Goal: Navigation & Orientation: Find specific page/section

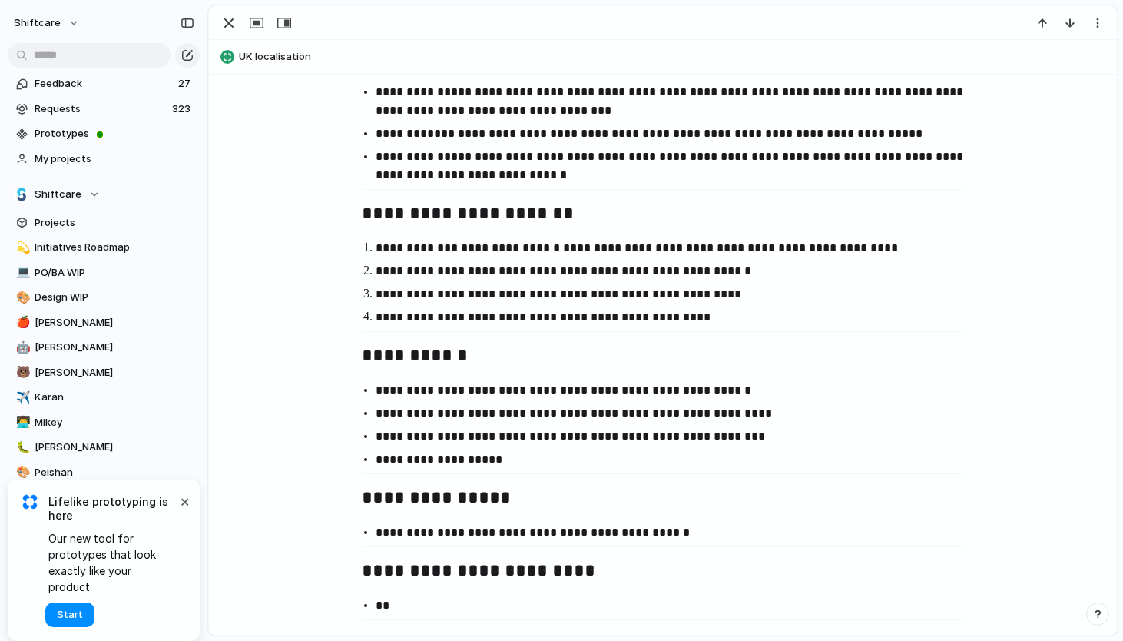
scroll to position [866, 0]
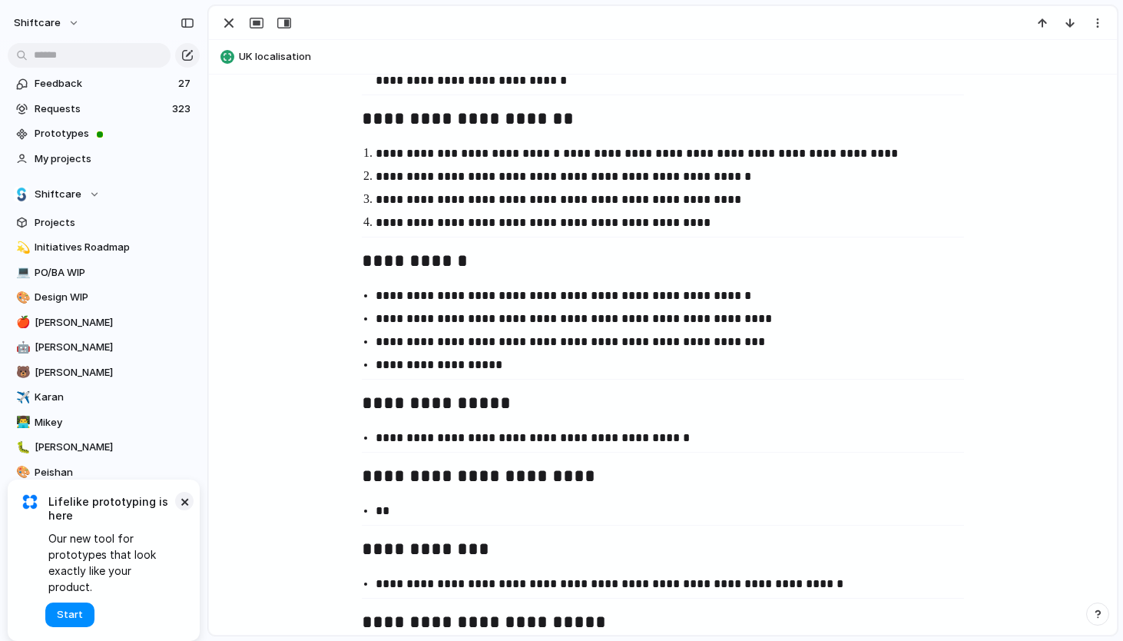
click at [187, 510] on button "×" at bounding box center [184, 501] width 18 height 18
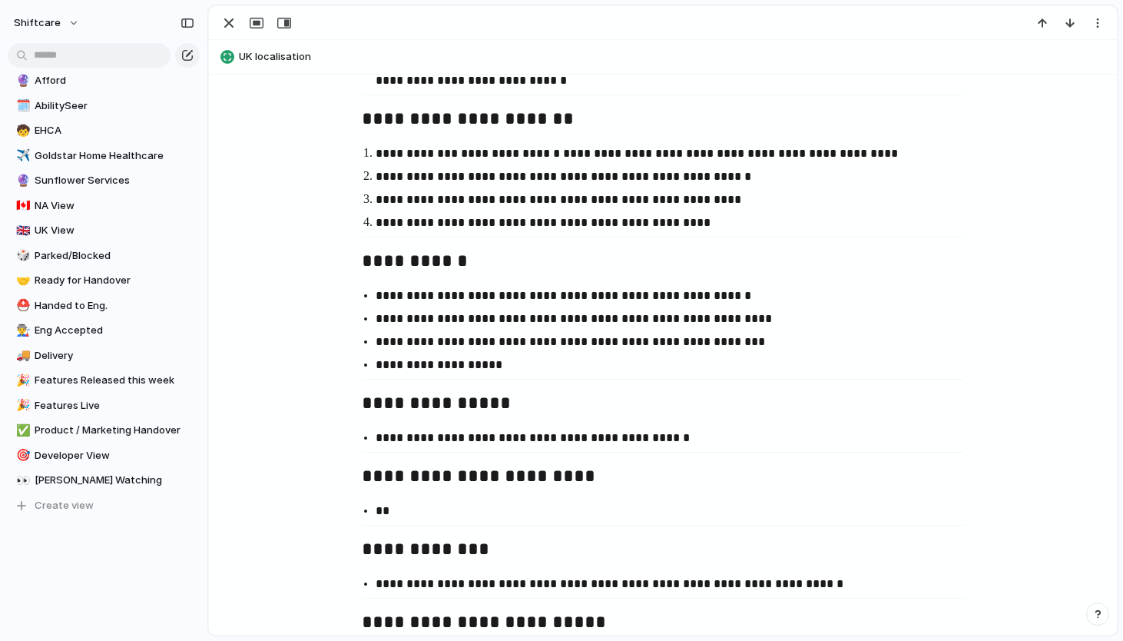
scroll to position [0, 0]
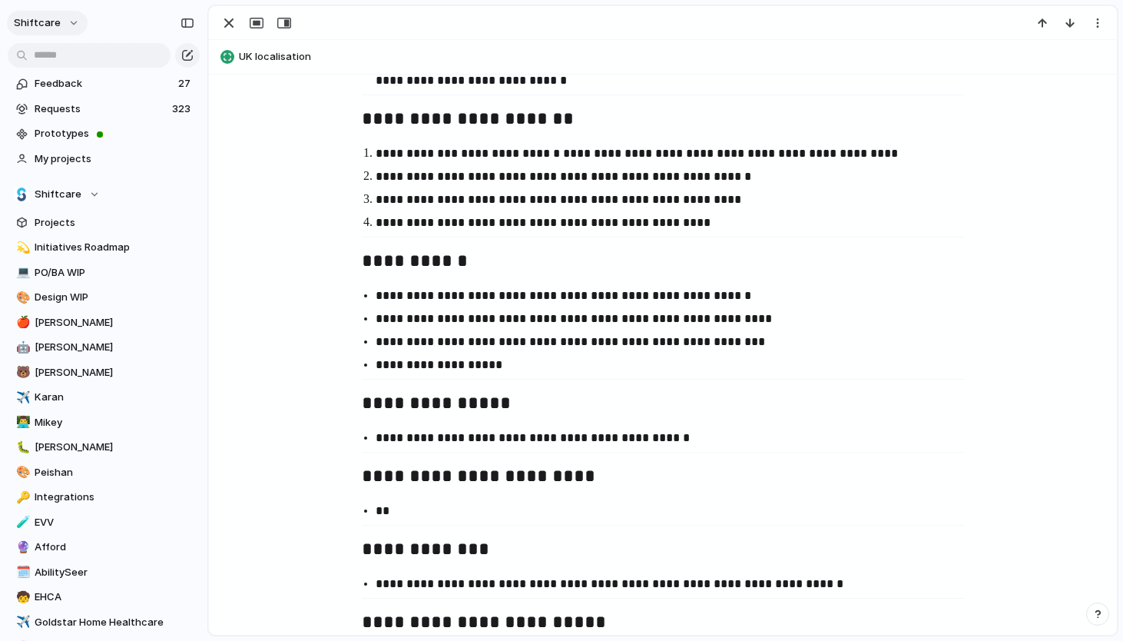
click at [66, 18] on button "shiftcare" at bounding box center [47, 23] width 81 height 25
click at [66, 18] on div "Settings Invite members Change theme Sign out" at bounding box center [561, 320] width 1123 height 641
click at [1097, 27] on div "button" at bounding box center [1098, 23] width 12 height 12
click at [1097, 27] on div "Mark as duplicate Delete" at bounding box center [561, 320] width 1123 height 641
click at [185, 25] on div "button" at bounding box center [188, 23] width 14 height 11
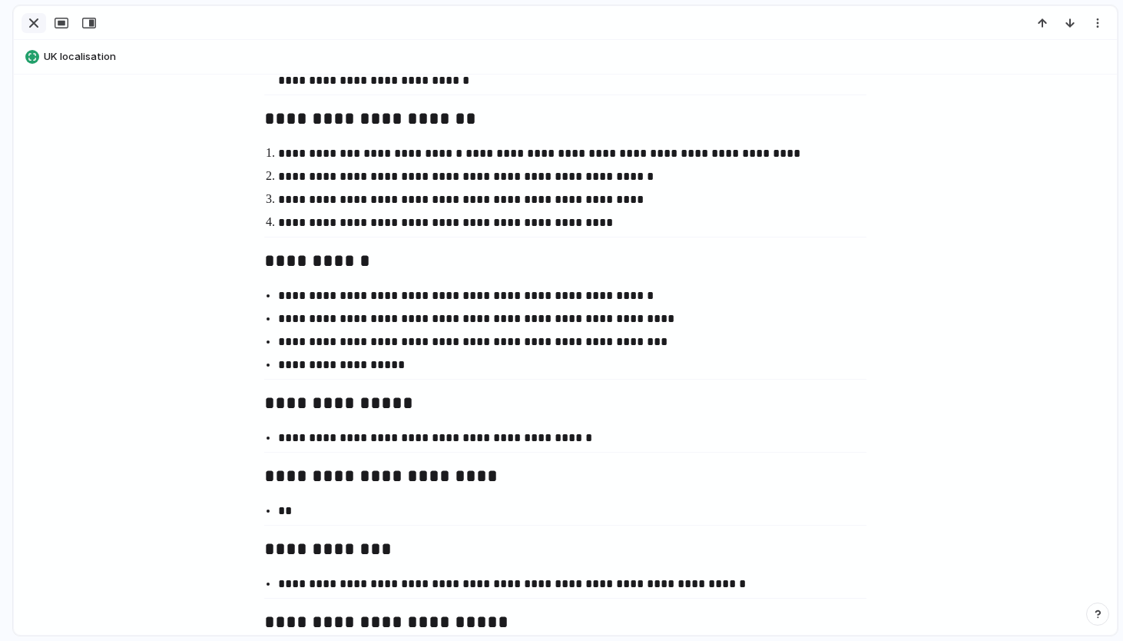
click at [35, 22] on div "button" at bounding box center [34, 23] width 18 height 18
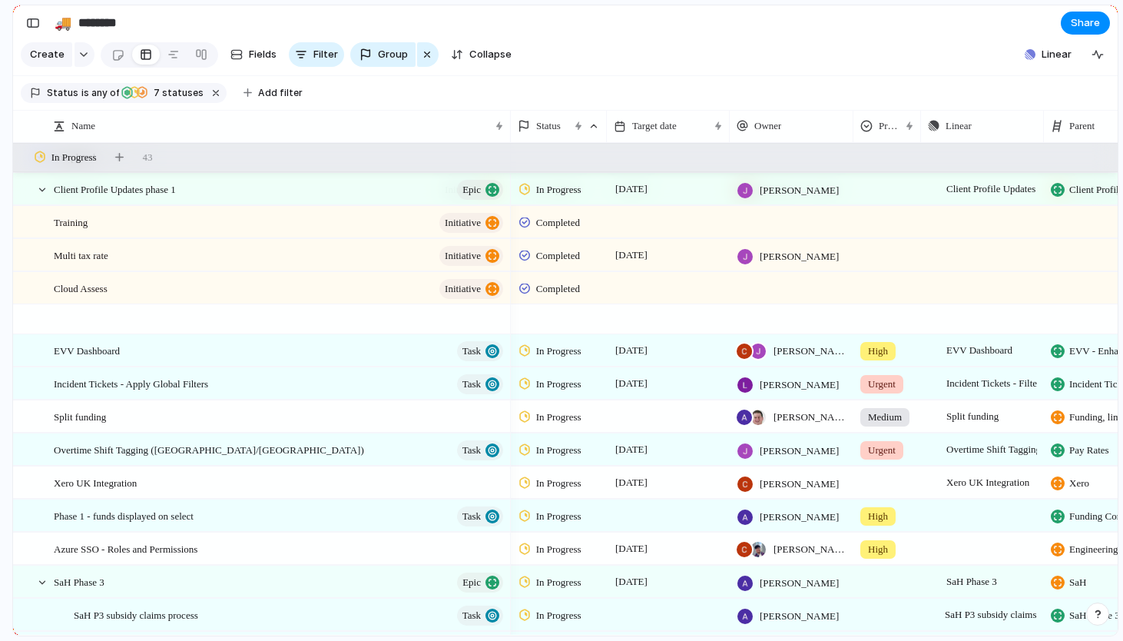
scroll to position [953, 0]
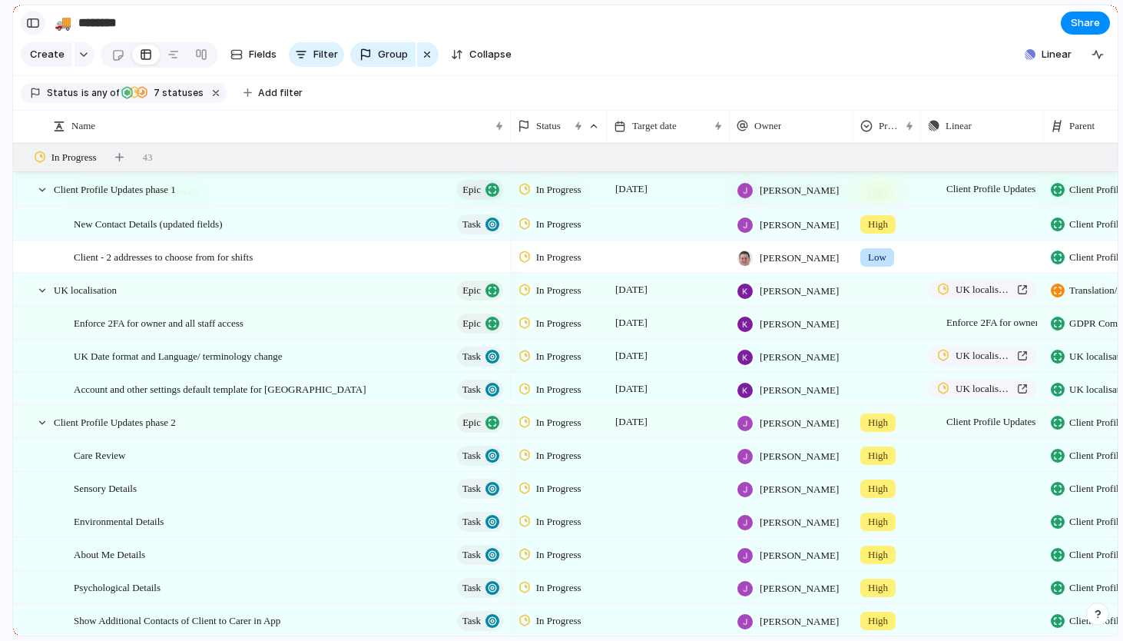
click at [37, 25] on div "button" at bounding box center [33, 23] width 14 height 11
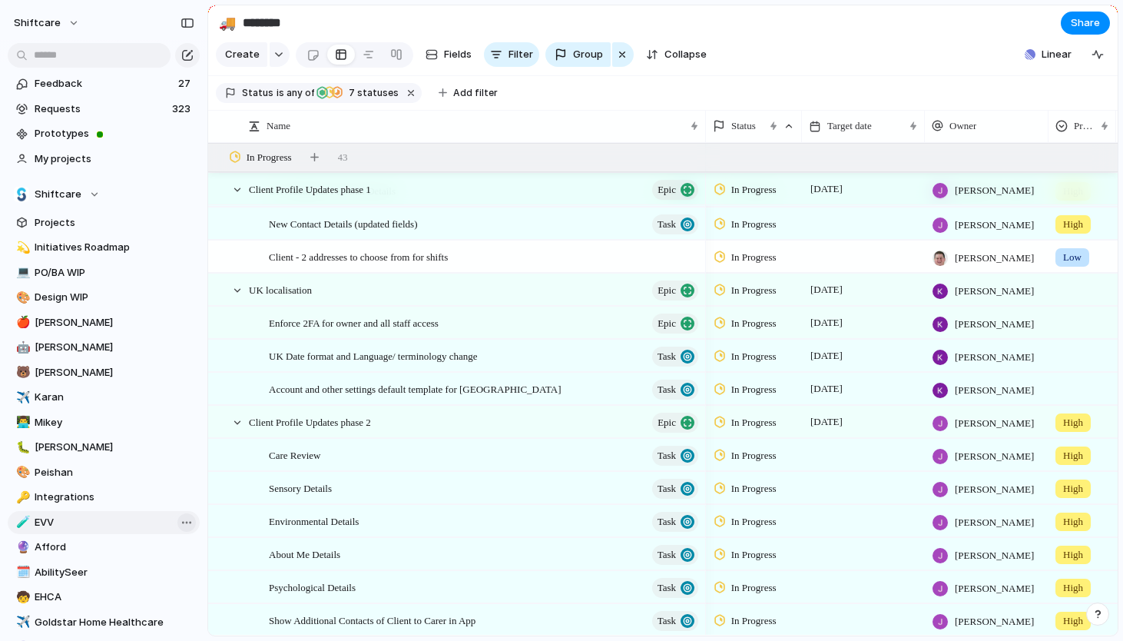
scroll to position [466, 0]
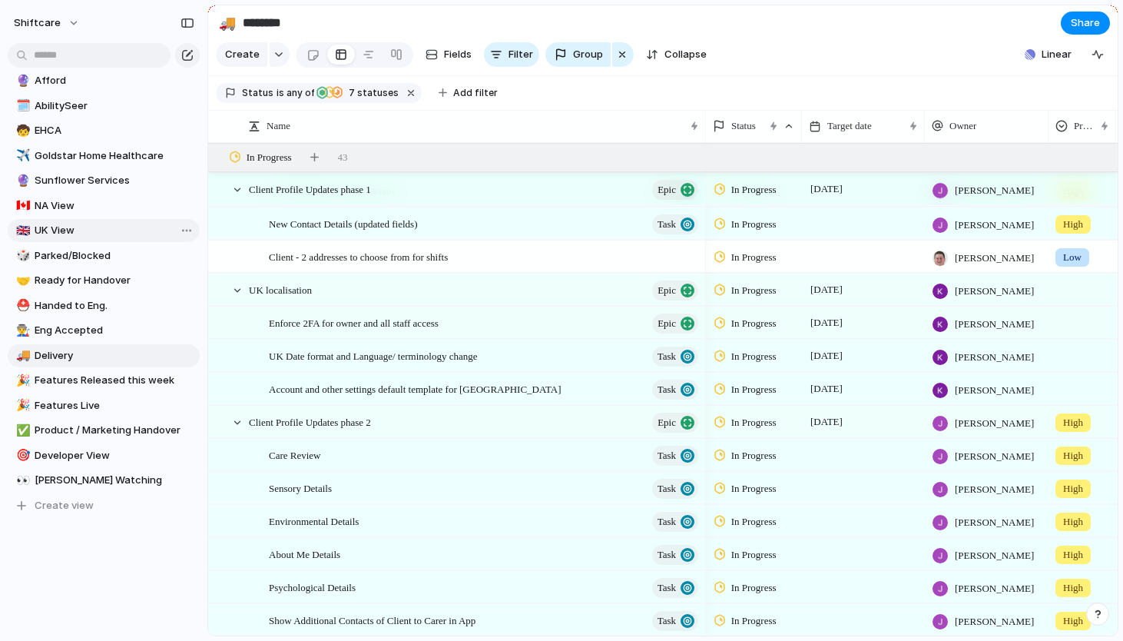
click at [130, 228] on span "UK View" at bounding box center [115, 230] width 160 height 15
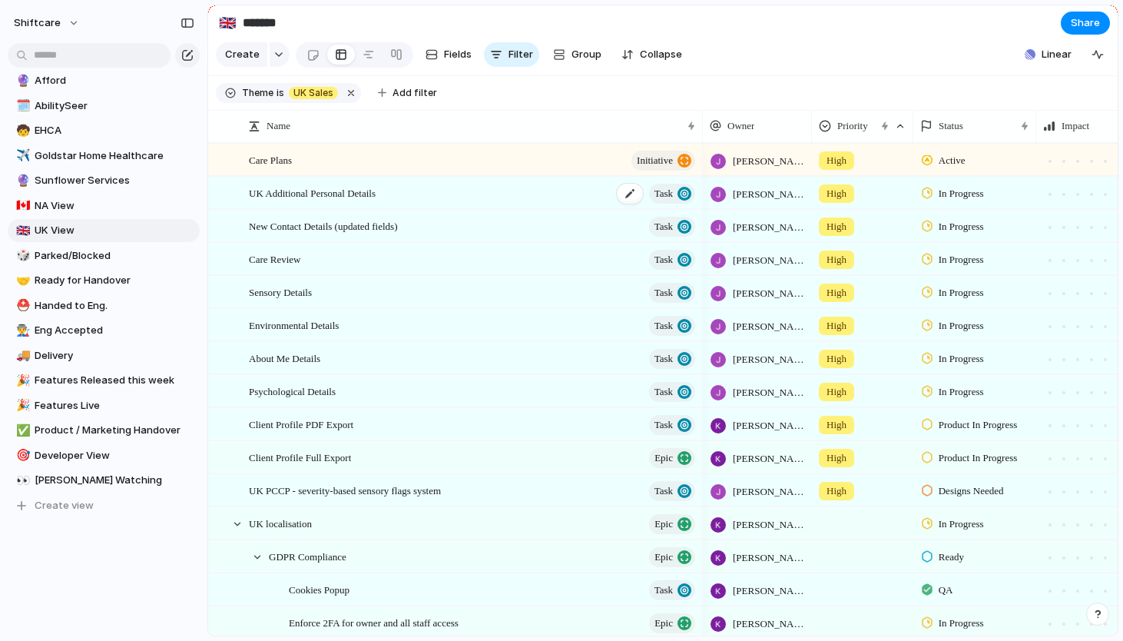
click at [425, 194] on div "UK Additional Personal Details Task" at bounding box center [473, 192] width 449 height 31
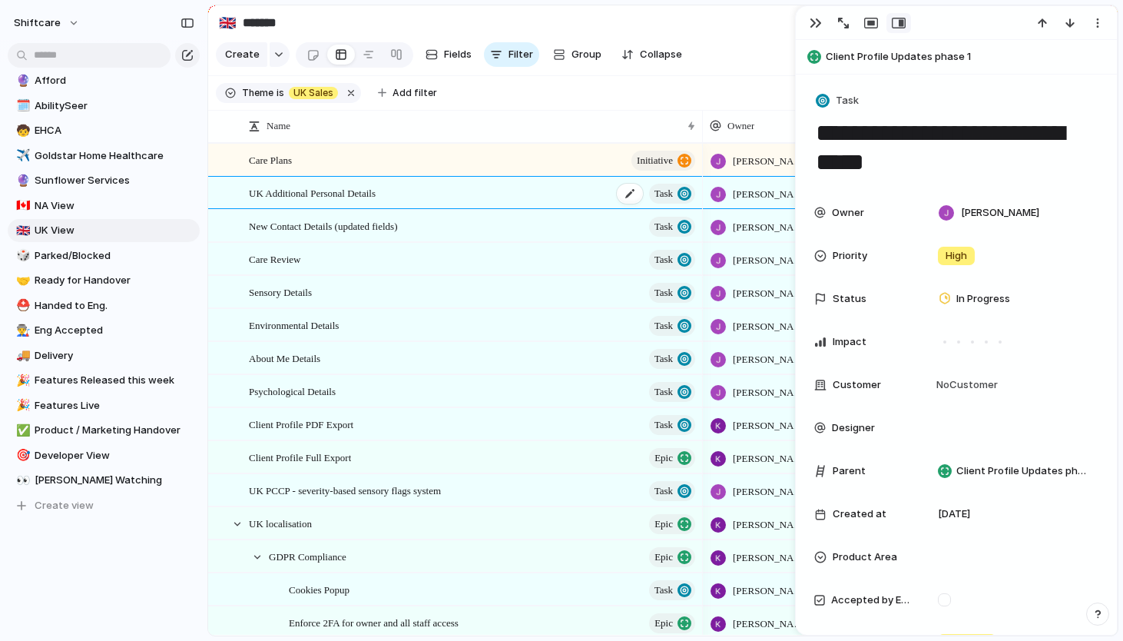
click at [425, 194] on div "UK Additional Personal Details Task" at bounding box center [473, 192] width 449 height 31
click at [810, 22] on div "button" at bounding box center [816, 23] width 12 height 12
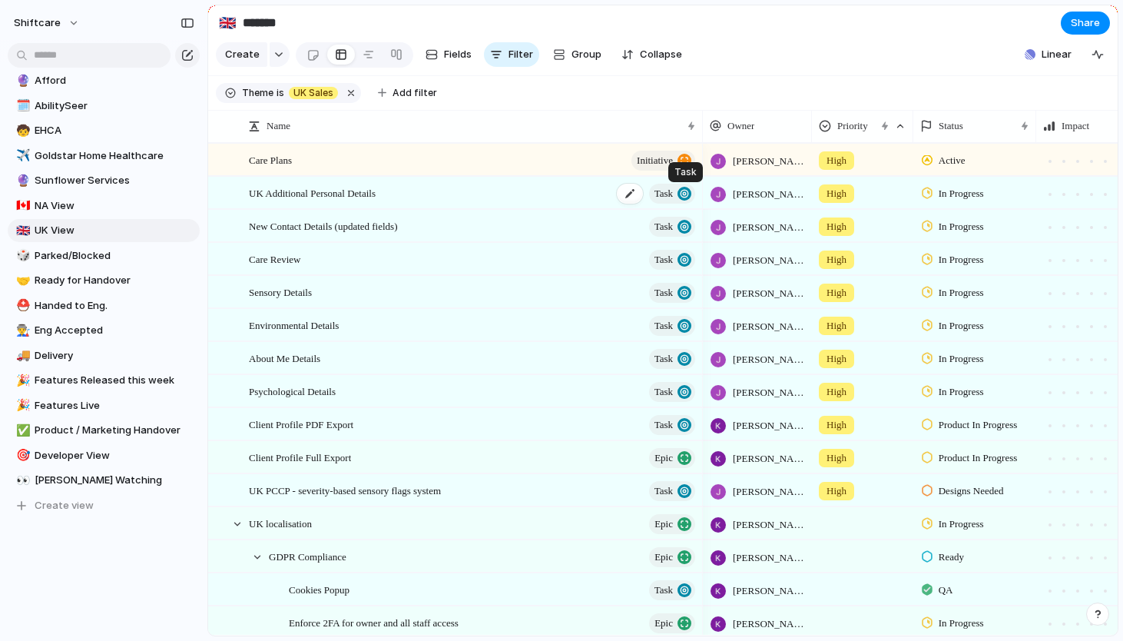
click at [685, 194] on div "button" at bounding box center [685, 194] width 14 height 14
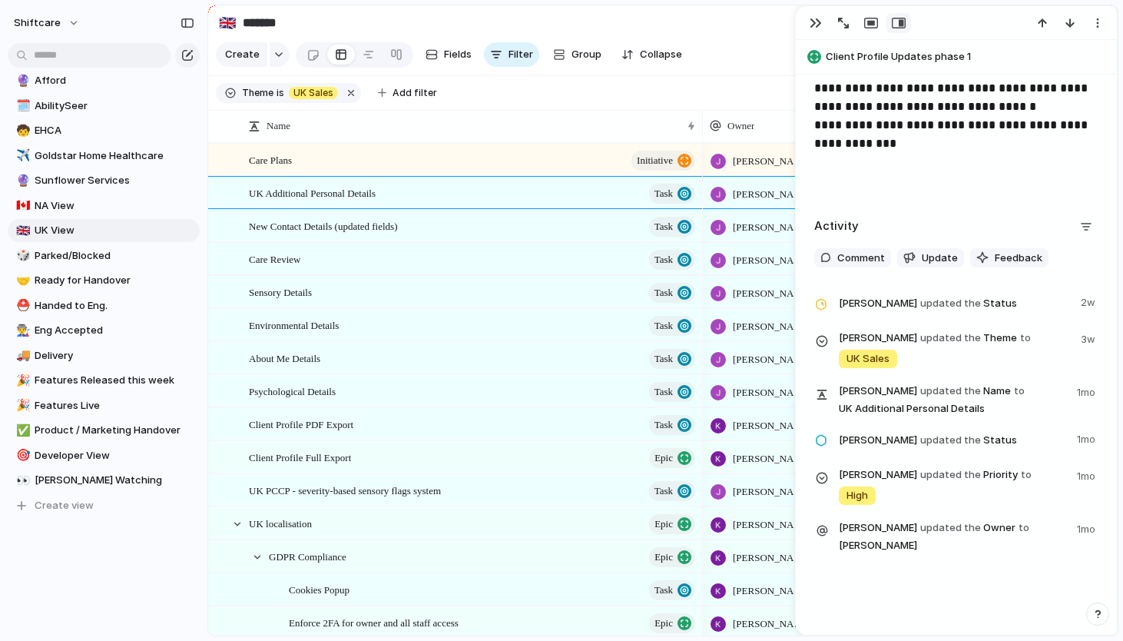
scroll to position [3427, 0]
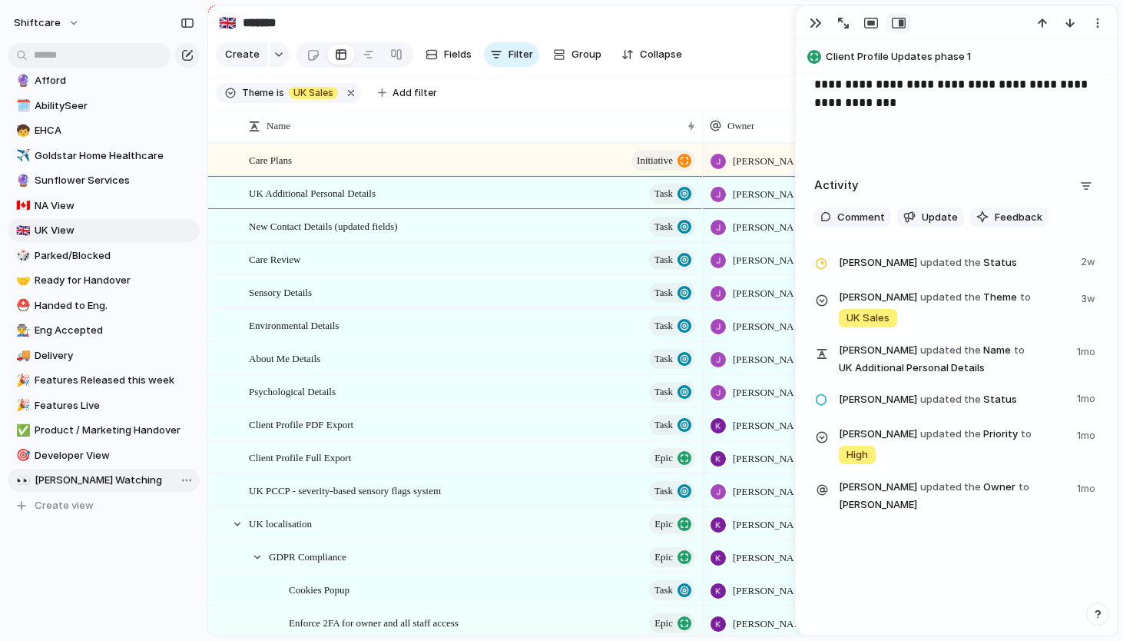
click at [104, 479] on span "[PERSON_NAME] Watching" at bounding box center [115, 479] width 160 height 15
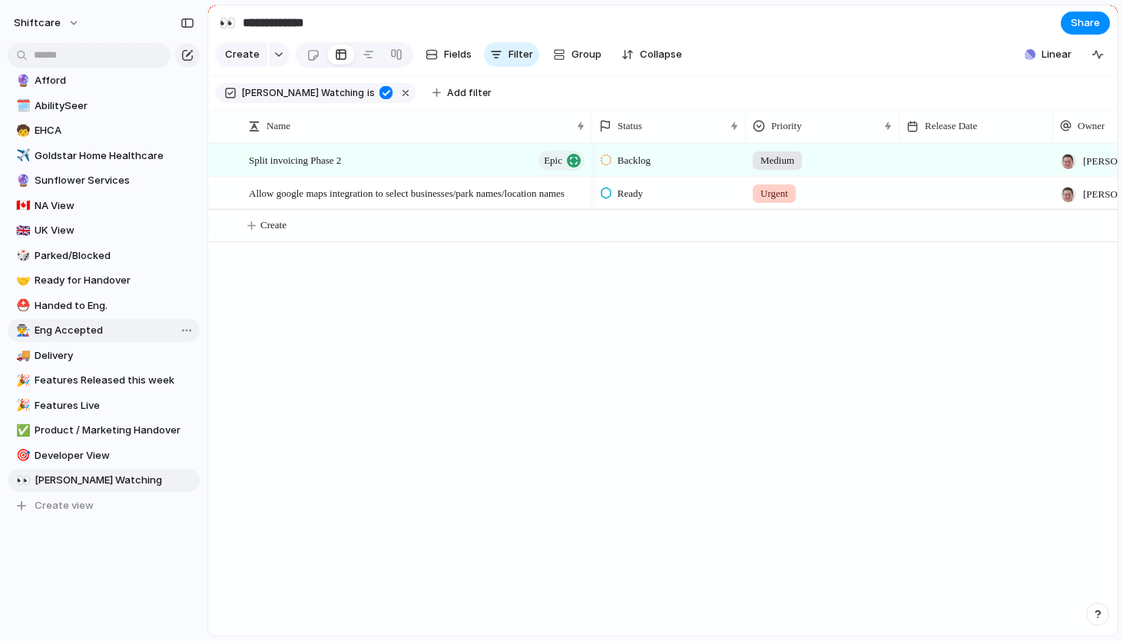
click at [111, 329] on span "Eng Accepted" at bounding box center [115, 330] width 160 height 15
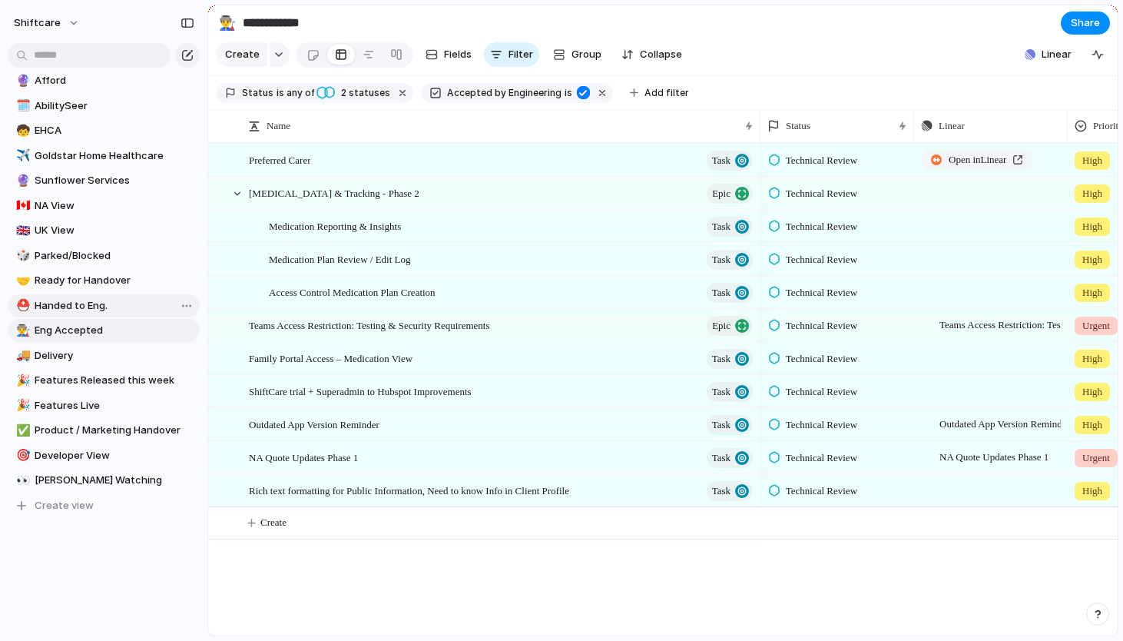
click at [123, 307] on span "Handed to Eng." at bounding box center [115, 305] width 160 height 15
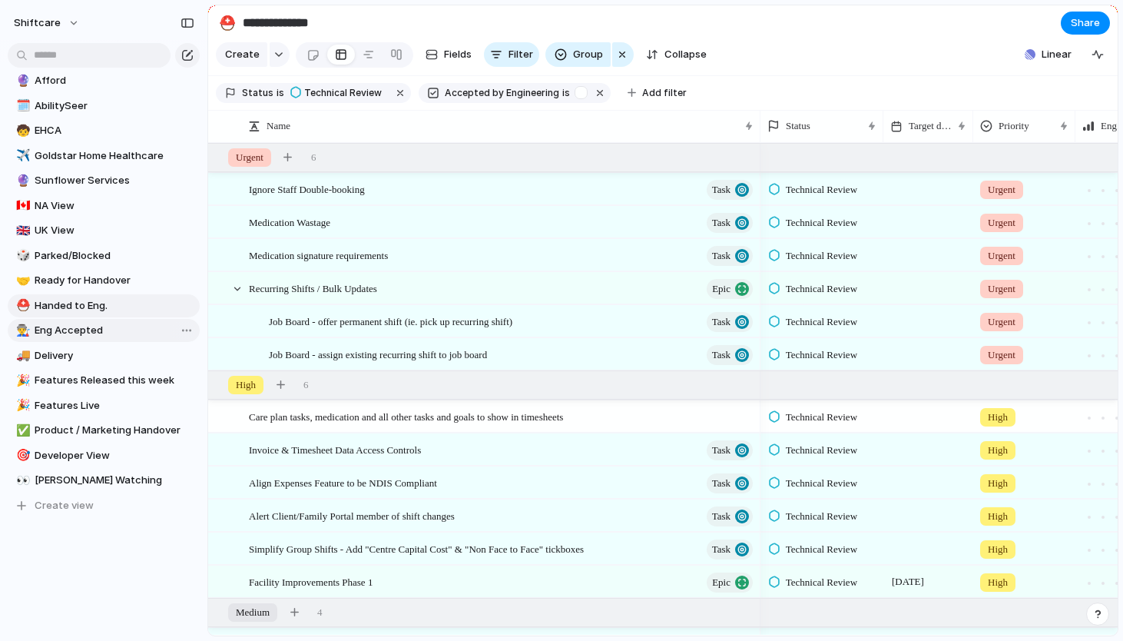
click at [124, 322] on link "👨‍🏭 Eng Accepted" at bounding box center [104, 330] width 192 height 23
type input "**********"
